Goal: Transaction & Acquisition: Purchase product/service

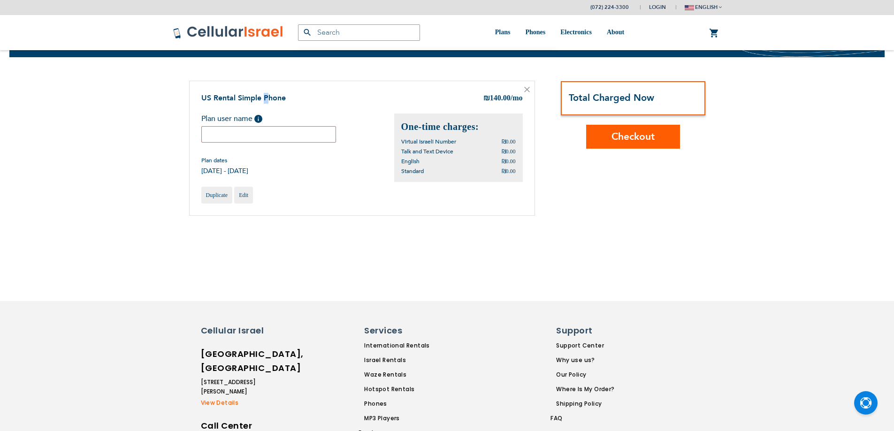
click at [266, 140] on div "US Rental Simple Phone ₪ 140.00 /mo Plan user name Help Plan dates ₪0.00 ₪0.00" at bounding box center [362, 148] width 346 height 135
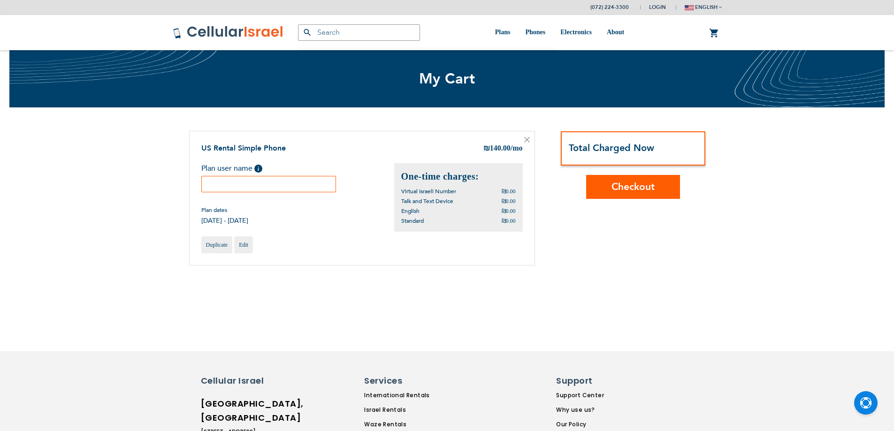
click at [266, 175] on label "Plan user name Help Please fill in the students name. If plan user is not a stu…" at bounding box center [234, 169] width 66 height 13
click at [264, 178] on input "text" at bounding box center [268, 184] width 135 height 16
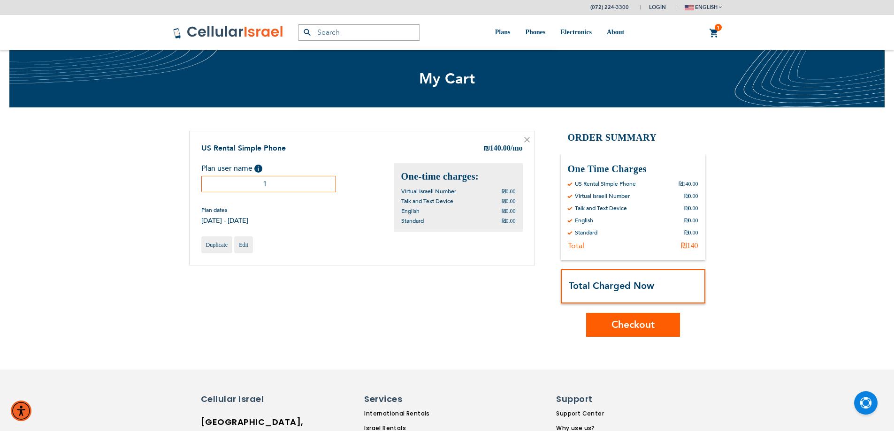
type input "1"
click at [629, 326] on span "Checkout" at bounding box center [632, 325] width 43 height 14
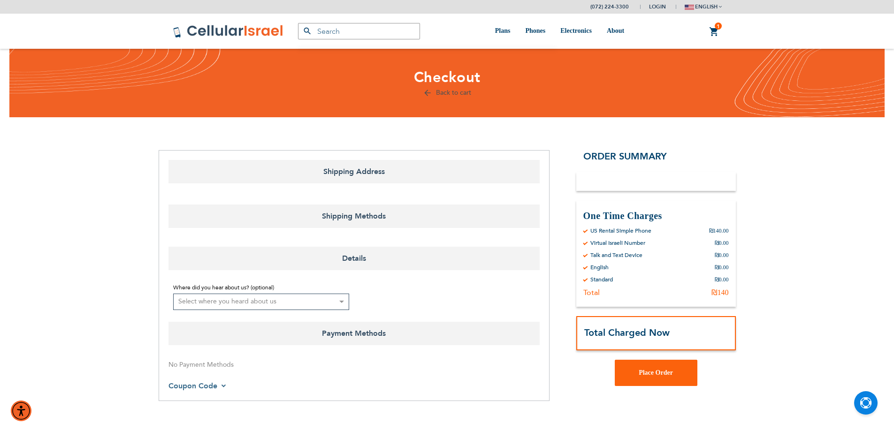
select select "IL"
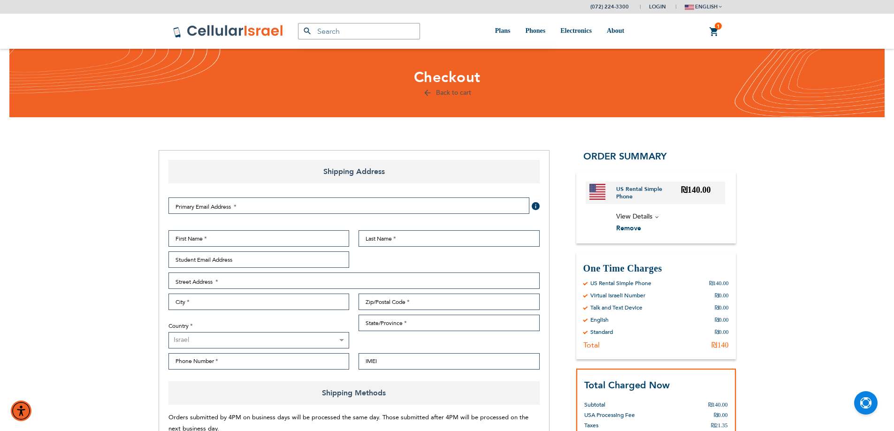
type input "ev4m"
click at [369, 210] on input "ev4m" at bounding box center [348, 206] width 361 height 16
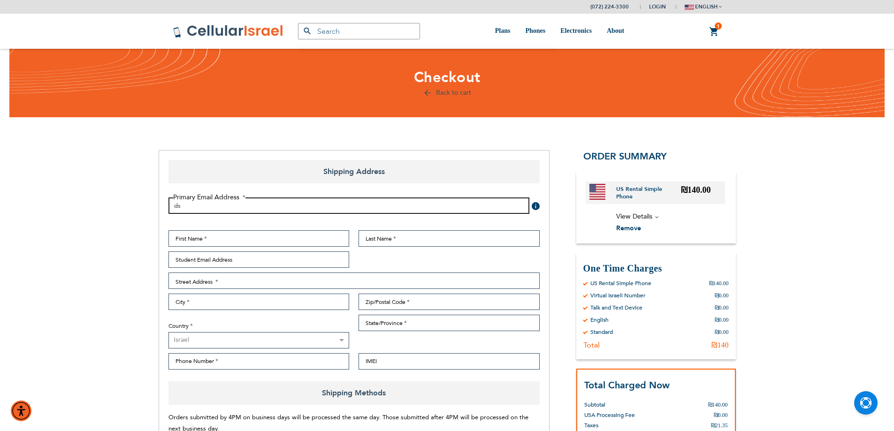
type input "d"
type input "[EMAIL_ADDRESS][DOMAIN_NAME]"
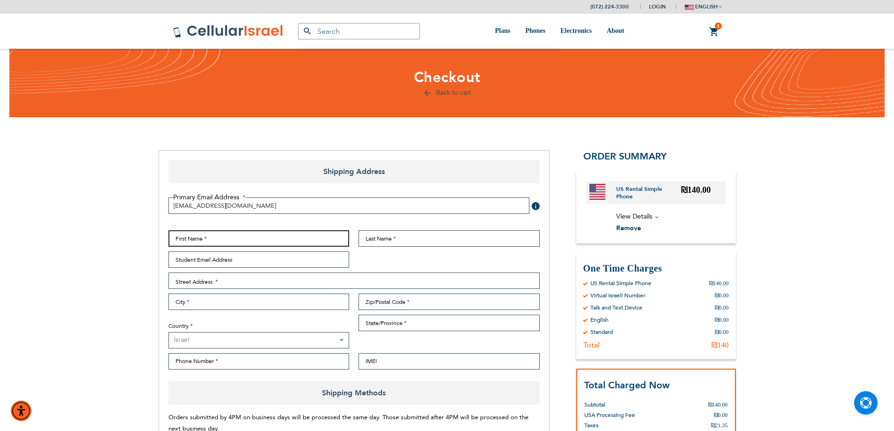
click at [250, 236] on input "First Name" at bounding box center [258, 238] width 181 height 16
type input "n"
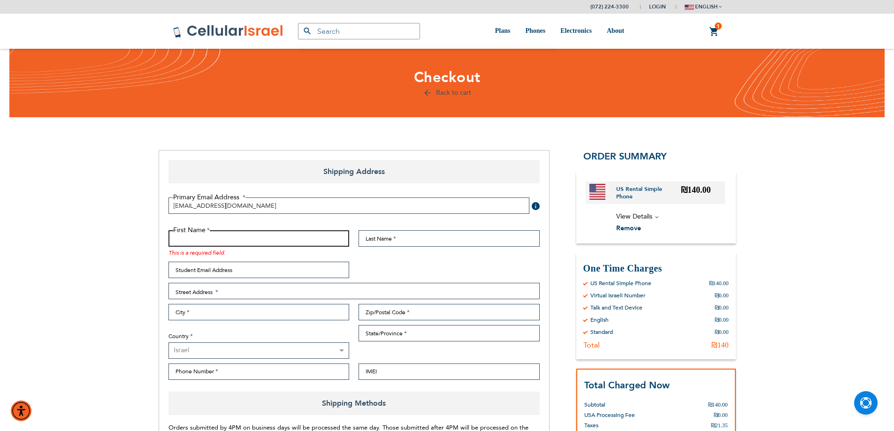
type input "C"
type input "c"
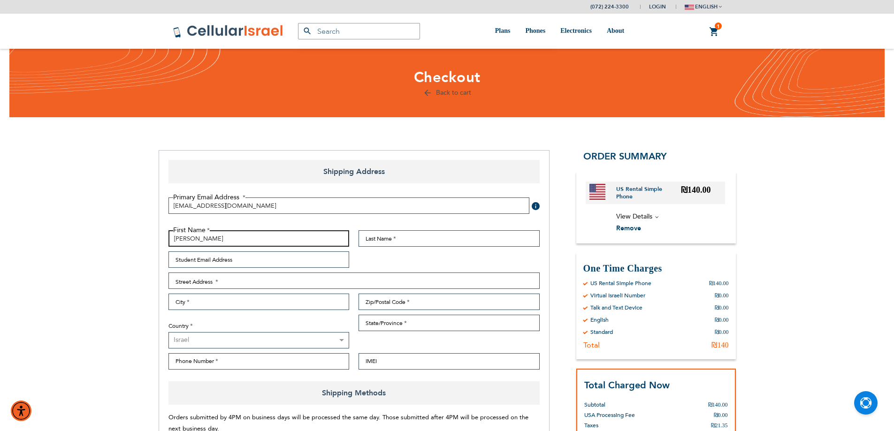
type input "[PERSON_NAME]"
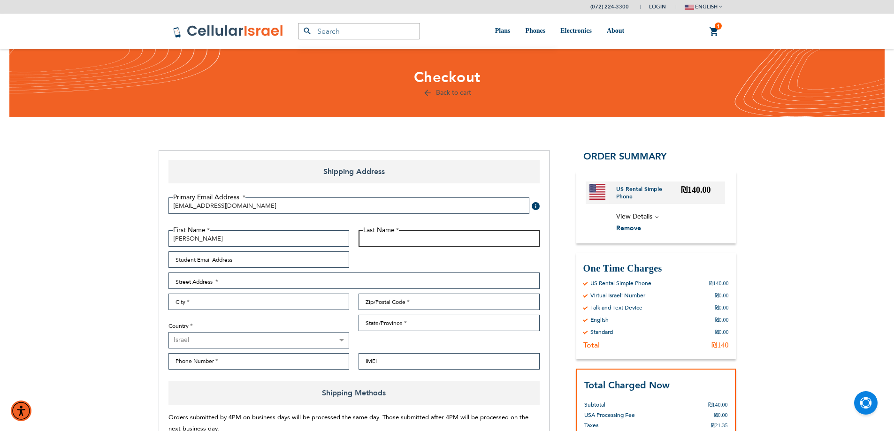
click at [431, 236] on input "Last Name" at bounding box center [449, 238] width 181 height 16
type input "[PERSON_NAME]"
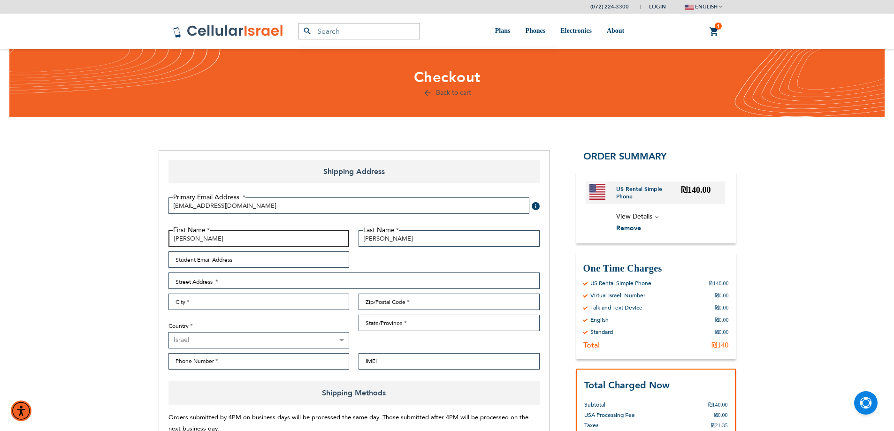
click at [220, 237] on input "[PERSON_NAME]" at bounding box center [258, 238] width 181 height 16
drag, startPoint x: 220, startPoint y: 237, endPoint x: 192, endPoint y: 238, distance: 27.8
click at [192, 238] on input "[PERSON_NAME]" at bounding box center [258, 238] width 181 height 16
click at [224, 240] on input "[PERSON_NAME]" at bounding box center [258, 238] width 181 height 16
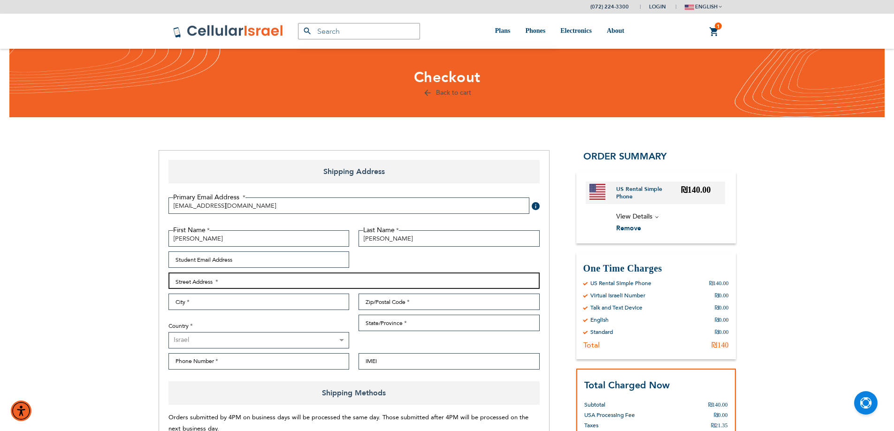
click at [225, 282] on input "Street Address: Line 1" at bounding box center [353, 281] width 371 height 16
click at [276, 273] on input "f" at bounding box center [353, 281] width 371 height 16
click at [198, 282] on input "הכפיר 14" at bounding box center [353, 281] width 371 height 16
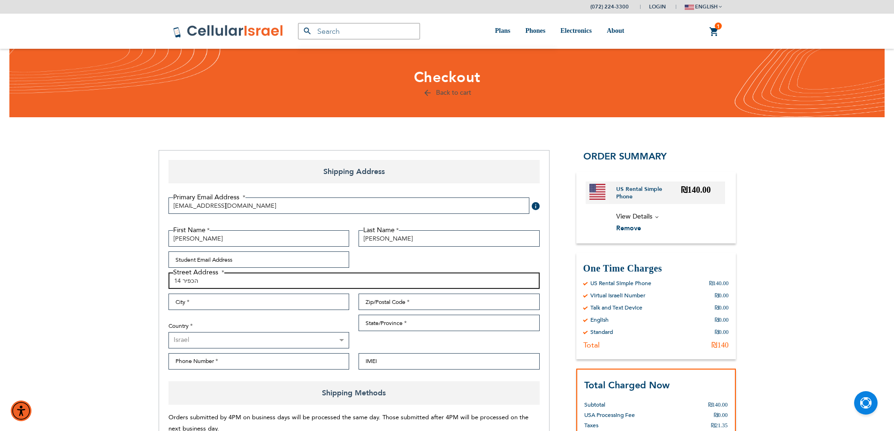
click at [198, 282] on input "הכפיר 14" at bounding box center [353, 281] width 371 height 16
click at [311, 304] on input "City" at bounding box center [258, 302] width 181 height 16
click at [196, 280] on input "הכפיר 14" at bounding box center [353, 281] width 371 height 16
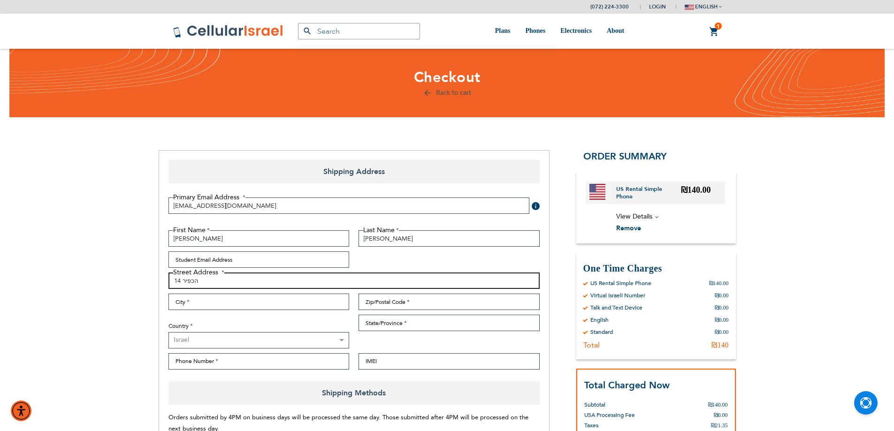
paste input "Ha-Kfir St"
type input "Ha-Kfir St 14"
click at [253, 308] on input "City" at bounding box center [258, 302] width 181 height 16
paste input "Giv'at Ze'ev"
type input "Giv'at Ze'ev"
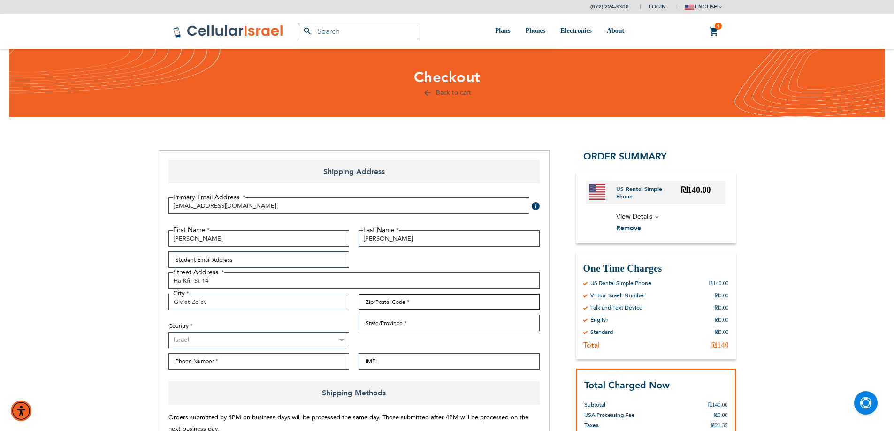
click at [393, 305] on input "Zip/Postal Code" at bounding box center [449, 302] width 181 height 16
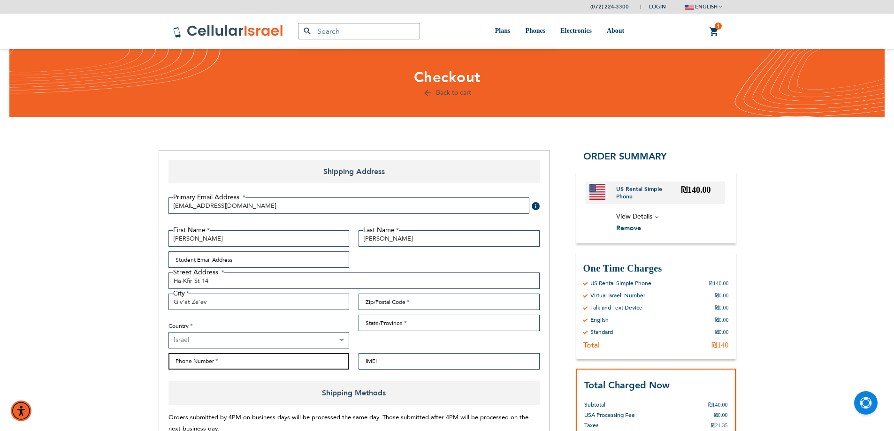
click at [228, 354] on input "Phone Number" at bounding box center [258, 361] width 181 height 16
type input "0527640769"
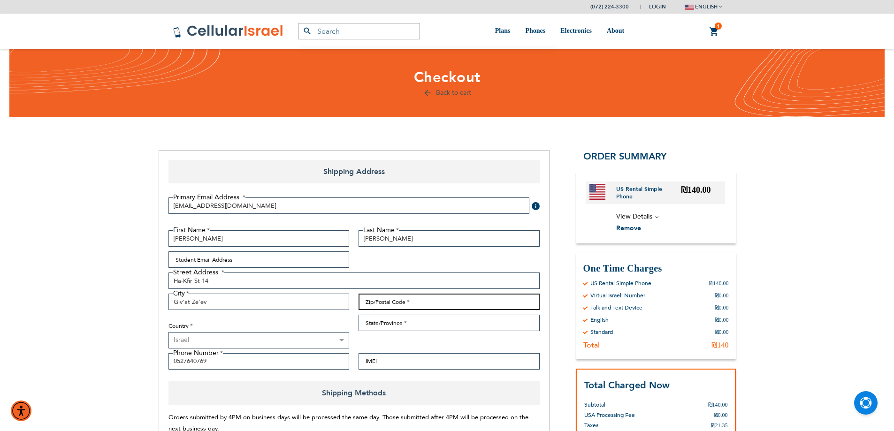
click at [389, 308] on input "Zip/Postal Code" at bounding box center [449, 302] width 181 height 16
type input "9090213"
click at [414, 325] on input "State/Province" at bounding box center [449, 323] width 181 height 16
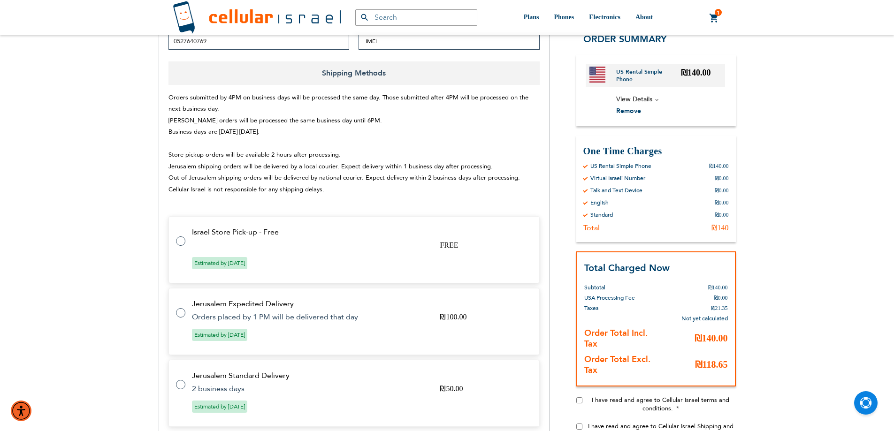
scroll to position [391, 0]
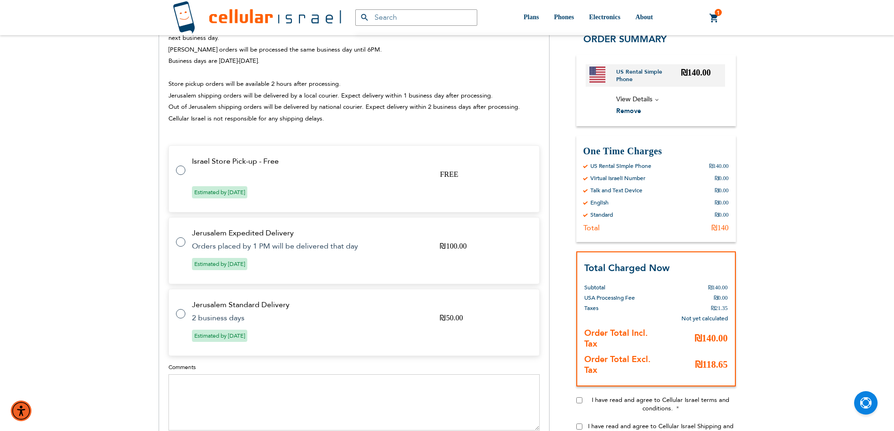
type input "IL"
click at [253, 166] on td "Israel Store Pick-up - Free" at bounding box center [360, 161] width 336 height 8
radio input "true"
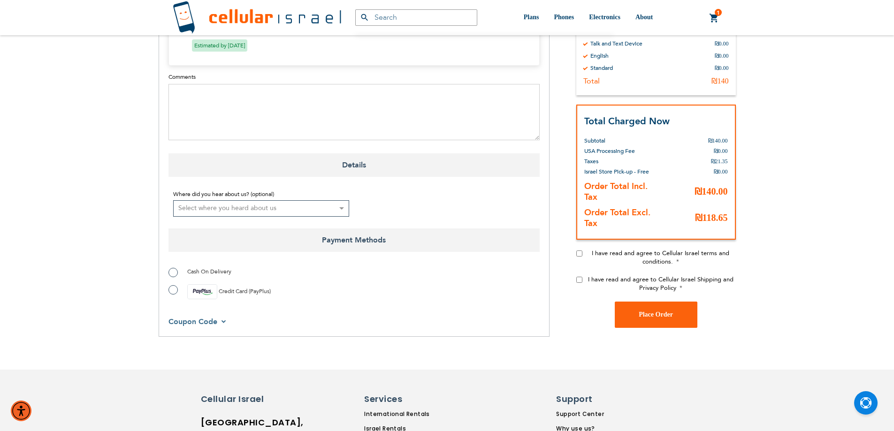
scroll to position [704, 0]
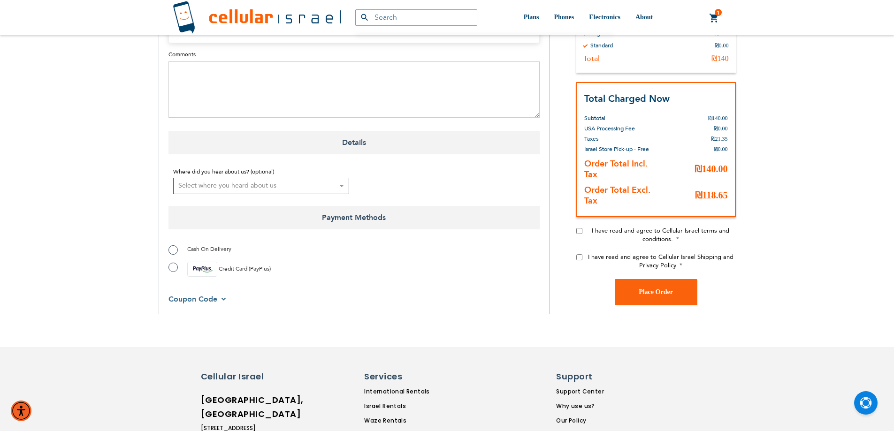
click at [179, 267] on label "Credit Card (PayPlus)" at bounding box center [219, 269] width 102 height 15
radio input "true"
click at [582, 232] on div "I have read and agree to Cellular Israel terms and conditions." at bounding box center [656, 239] width 160 height 26
click at [579, 229] on input "I have read and agree to Cellular Israel terms and conditions." at bounding box center [579, 231] width 6 height 6
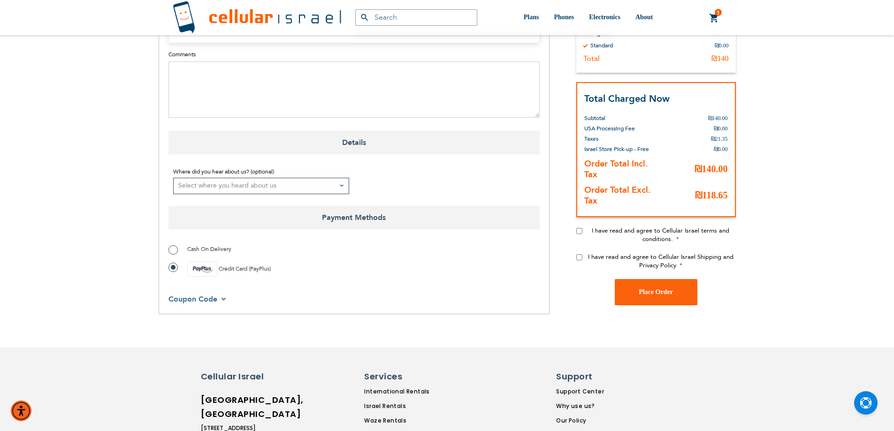
checkbox input "true"
click at [579, 254] on input "I have read and agree to Cellular Israel Shipping and Privacy Policy" at bounding box center [579, 257] width 6 height 6
checkbox input "true"
click at [643, 288] on button "Place Order" at bounding box center [656, 292] width 83 height 26
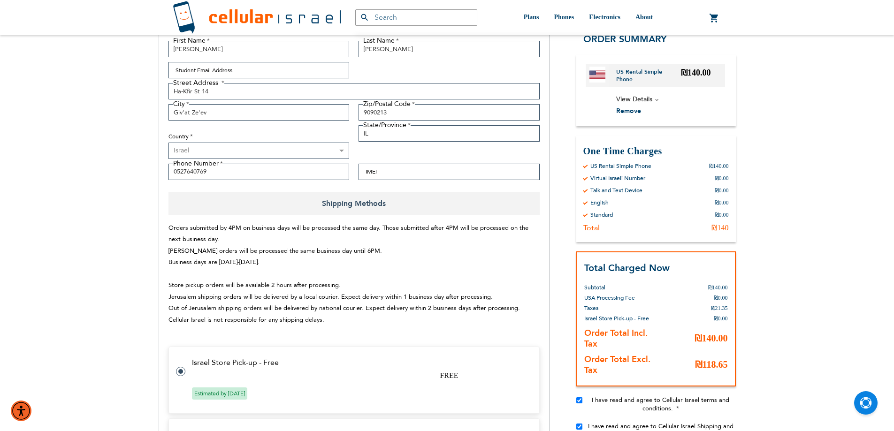
scroll to position [0, 0]
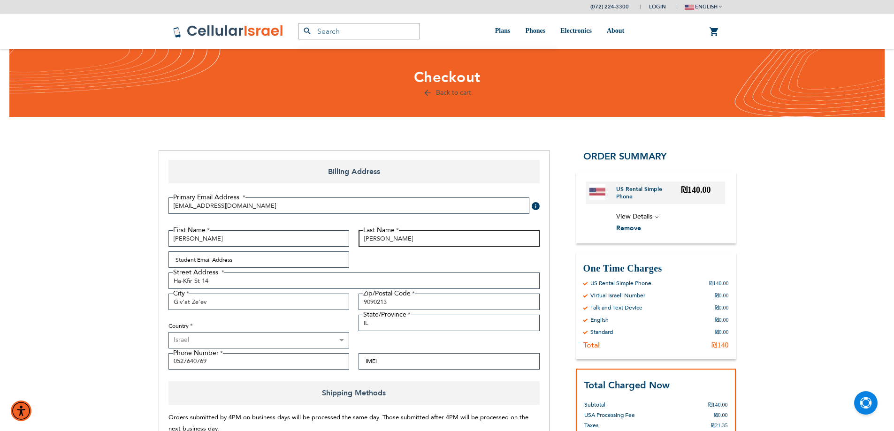
click at [416, 241] on input "[PERSON_NAME]" at bounding box center [449, 238] width 181 height 16
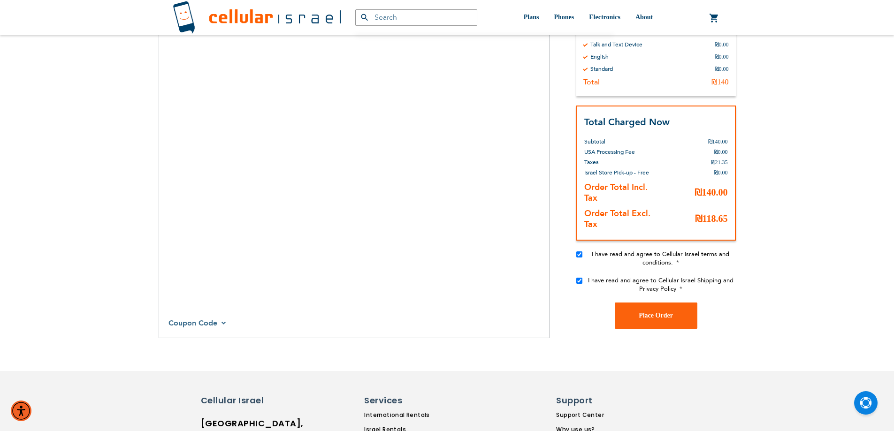
scroll to position [1017, 0]
